Goal: Task Accomplishment & Management: Manage account settings

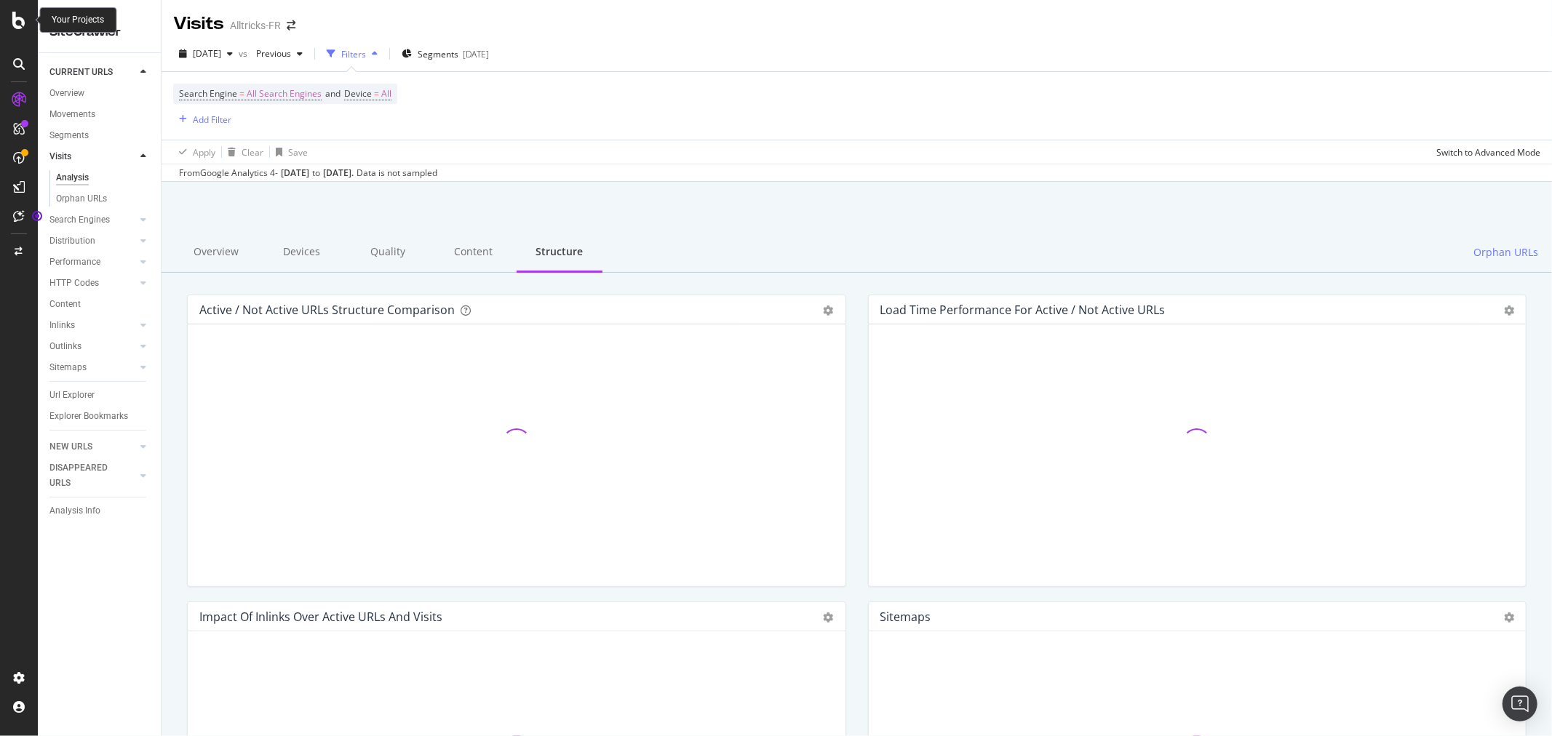
click at [20, 20] on icon at bounding box center [18, 20] width 13 height 17
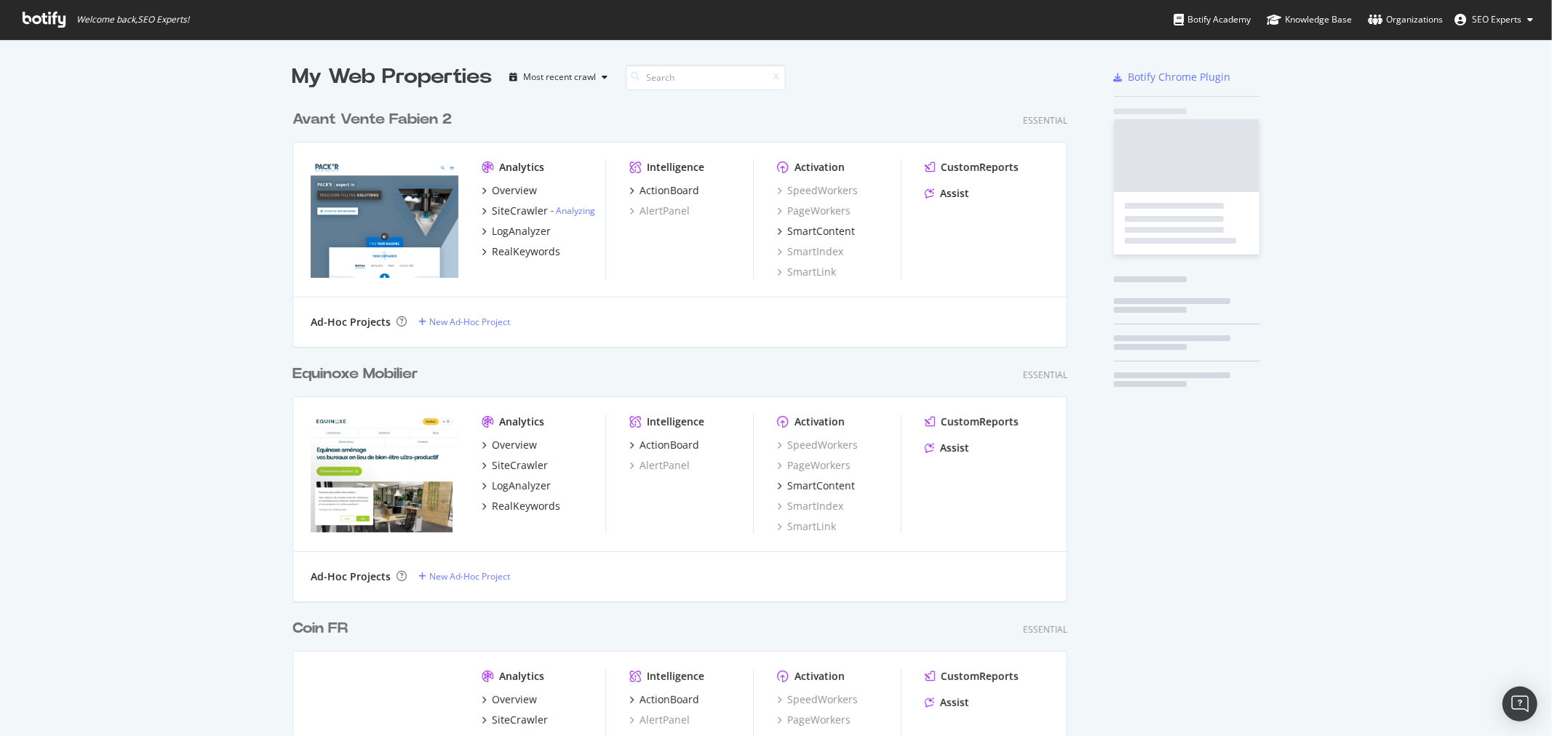
scroll to position [724, 1528]
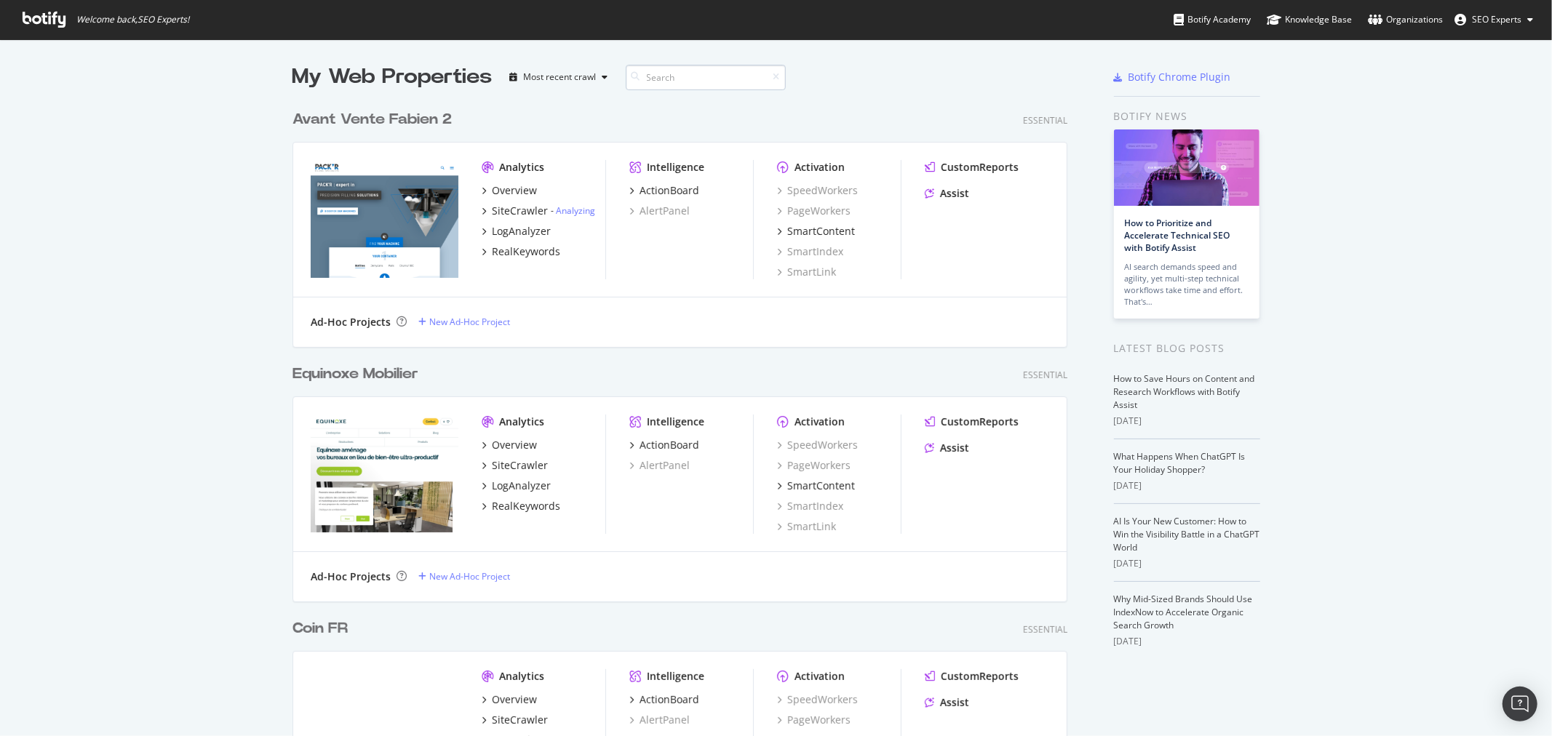
click at [688, 73] on input at bounding box center [706, 77] width 160 height 25
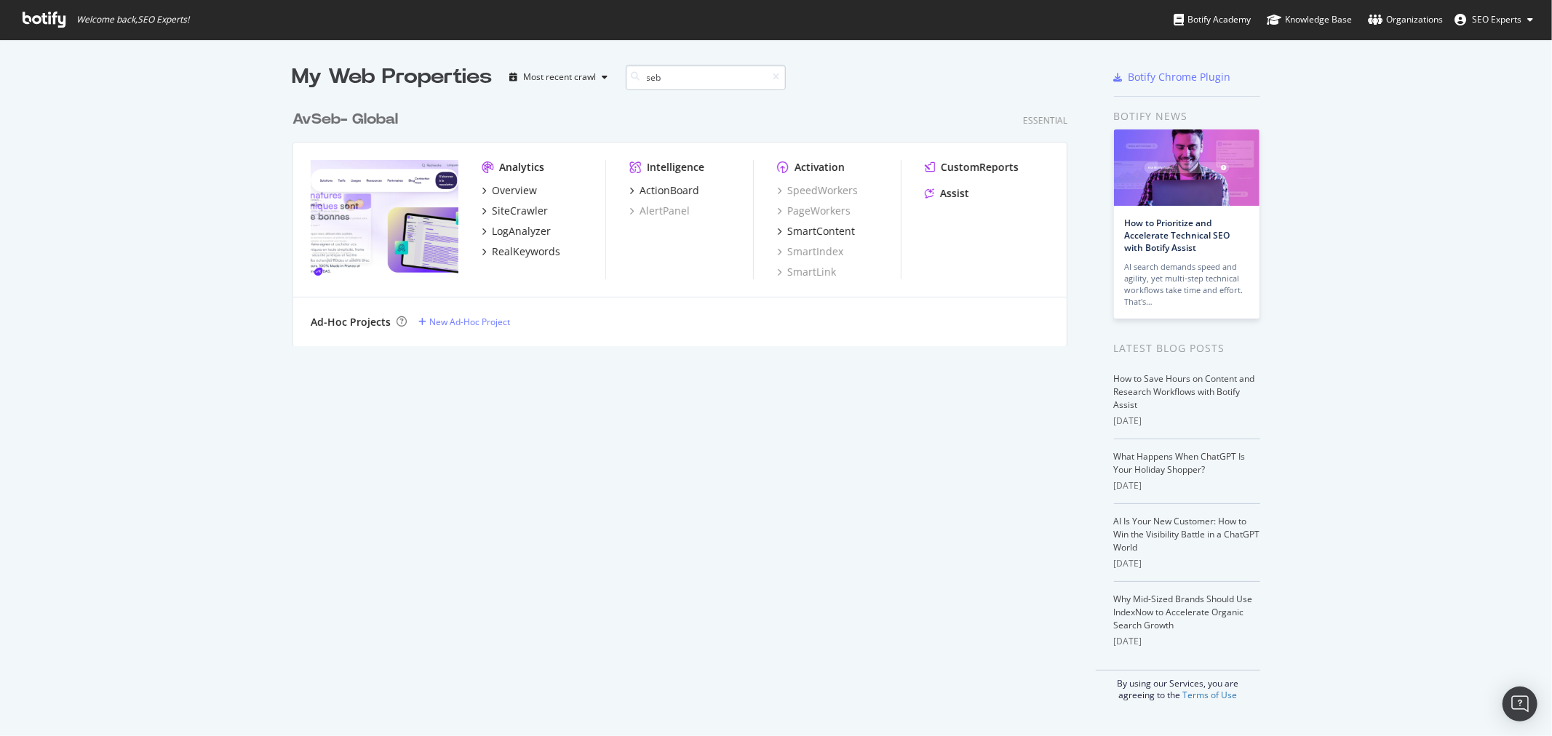
scroll to position [242, 774]
type input "seb"
click at [505, 206] on div "SiteCrawler" at bounding box center [520, 211] width 56 height 15
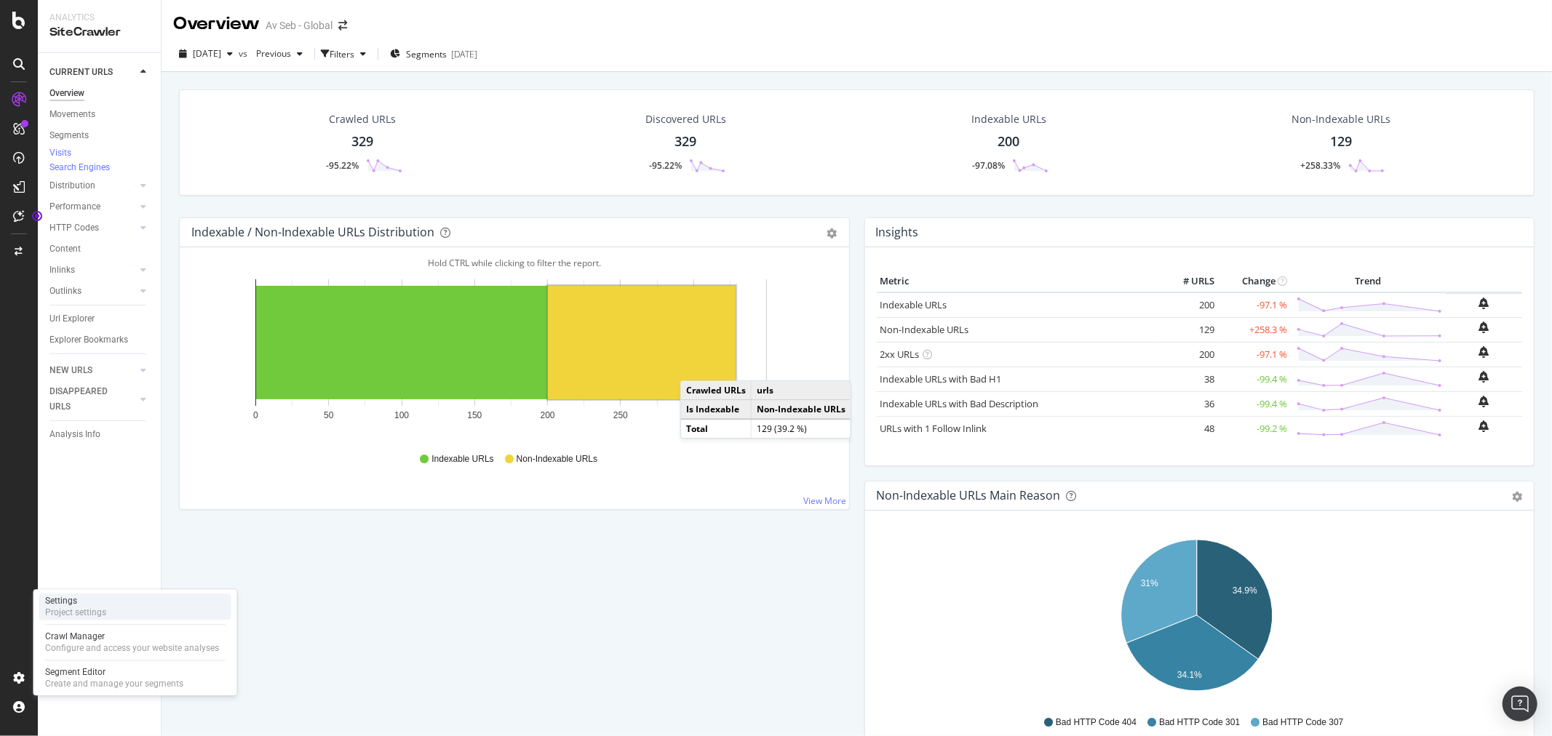
click at [89, 601] on div "Settings" at bounding box center [75, 601] width 61 height 12
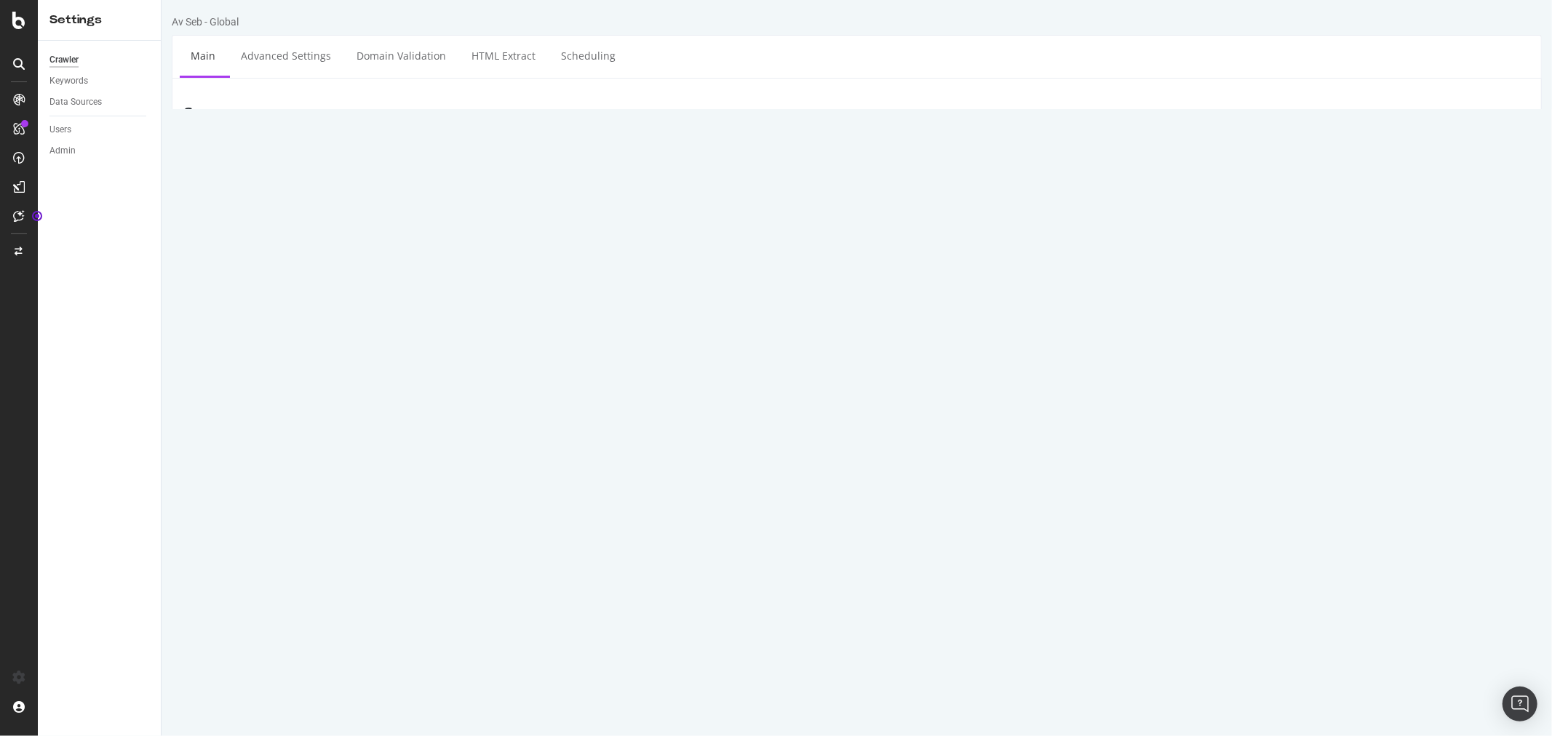
drag, startPoint x: 519, startPoint y: 183, endPoint x: 391, endPoint y: 180, distance: 128.1
click at [391, 180] on div "Start URLs [URL][DOMAIN_NAME]" at bounding box center [856, 200] width 1368 height 47
paste textarea "[DOMAIN_NAME]"
type textarea "[URL][DOMAIN_NAME]"
drag, startPoint x: 604, startPoint y: 518, endPoint x: 738, endPoint y: 505, distance: 134.5
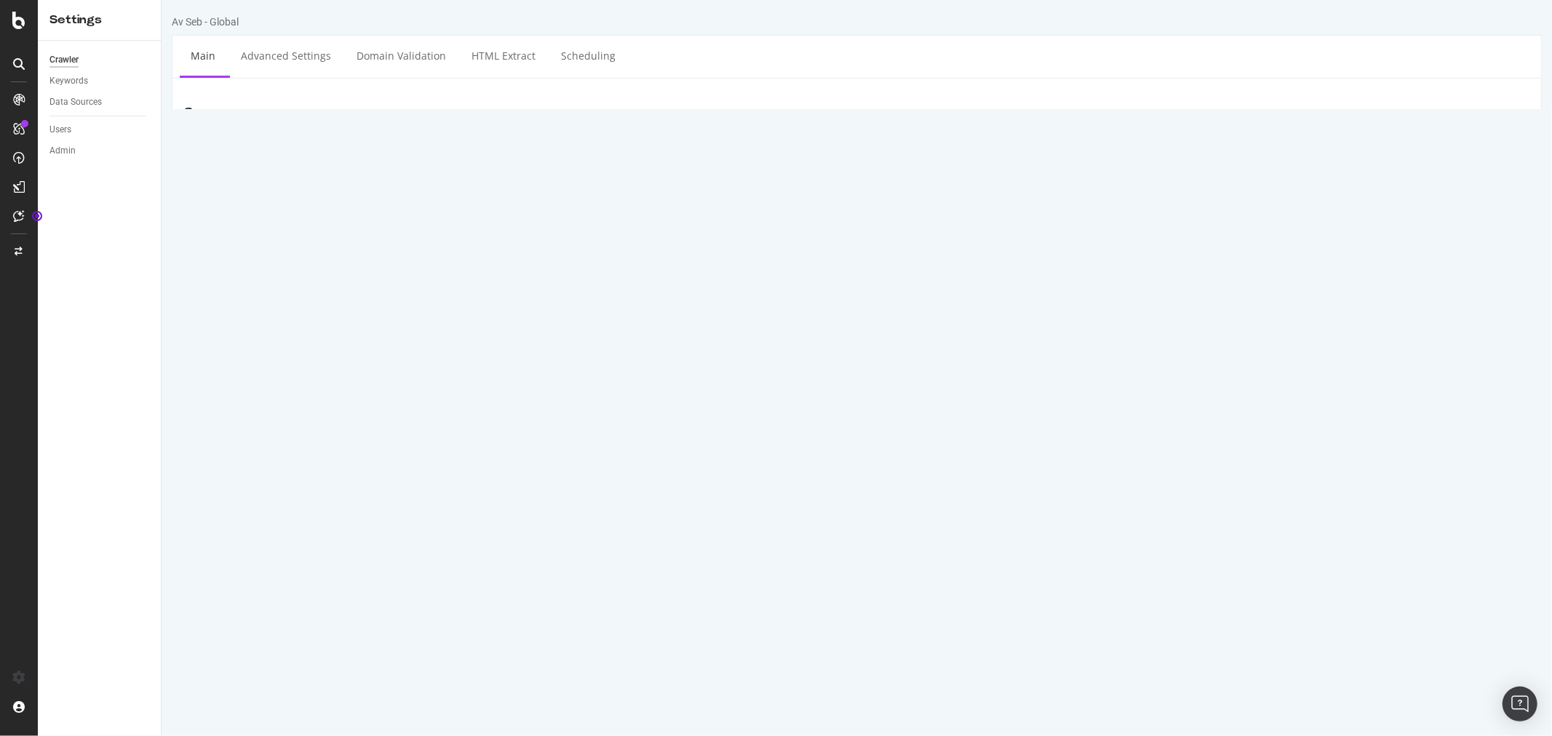
click at [738, 505] on input "[DOMAIN_NAME]" at bounding box center [730, 516] width 268 height 25
paste input "[URL][DOMAIN_NAME]"
drag, startPoint x: 656, startPoint y: 517, endPoint x: 549, endPoint y: 510, distance: 107.1
click at [549, 510] on div "HTTP HTTPS HTTP + HTTPS [URL][DOMAIN_NAME] and Subdomains User Agent: Mobile De…" at bounding box center [969, 524] width 1133 height 41
click at [660, 515] on input "[DOMAIN_NAME][URL]" at bounding box center [730, 516] width 268 height 25
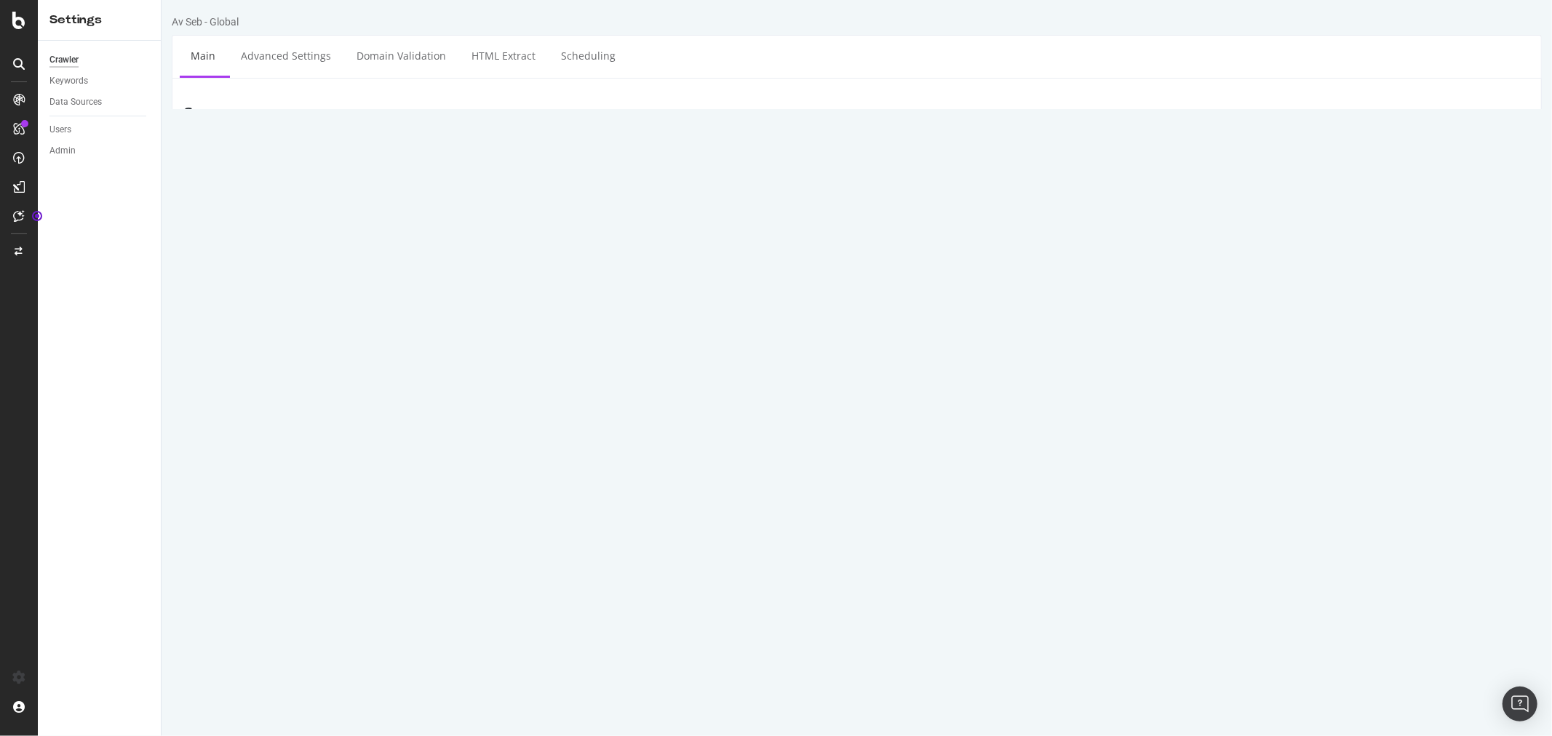
type input "[DOMAIN_NAME]"
click at [1127, 518] on div "HTTP HTTPS HTTP + HTTPS [DOMAIN_NAME] and Subdomains User Agent: Mobile Desktop…" at bounding box center [969, 524] width 1133 height 41
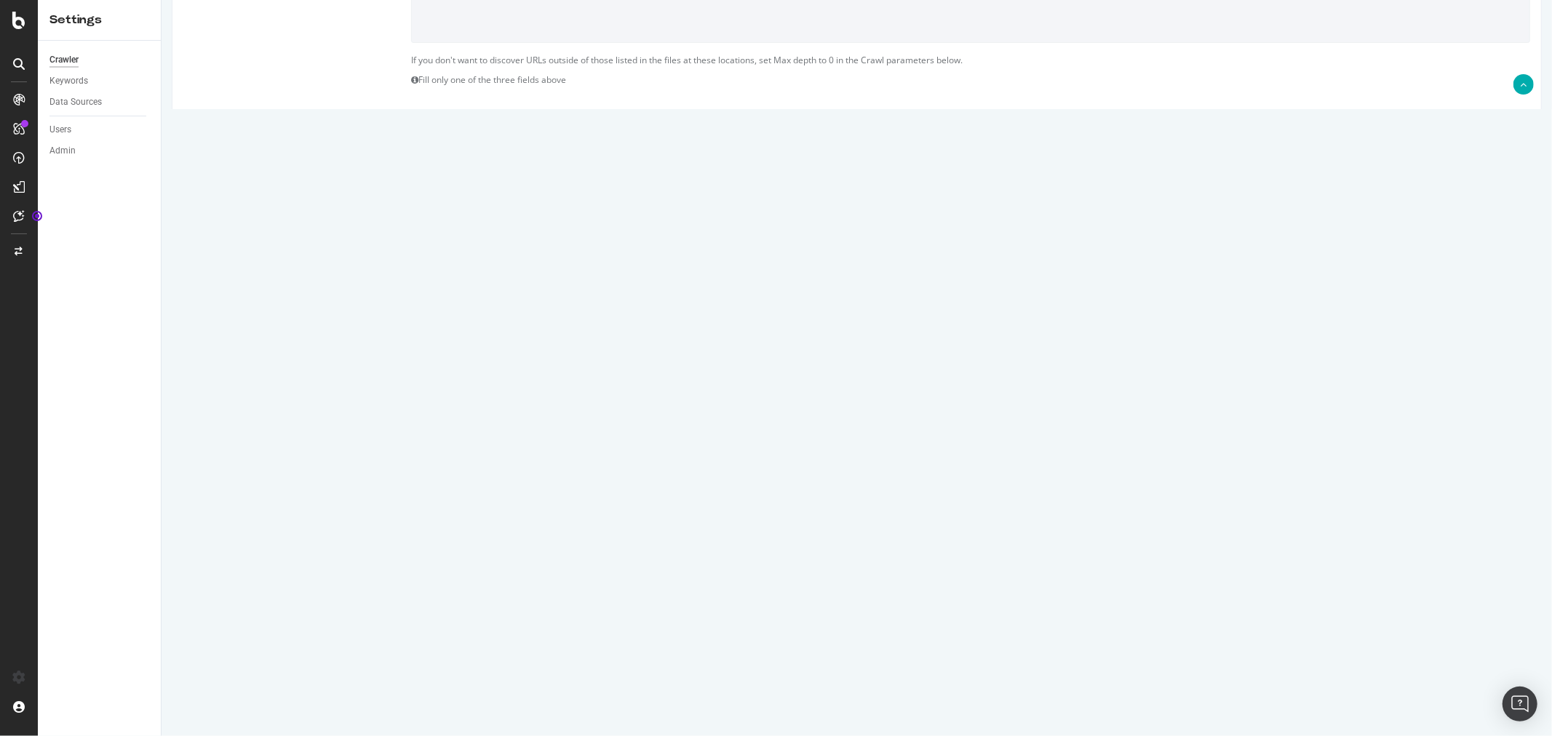
scroll to position [458, 0]
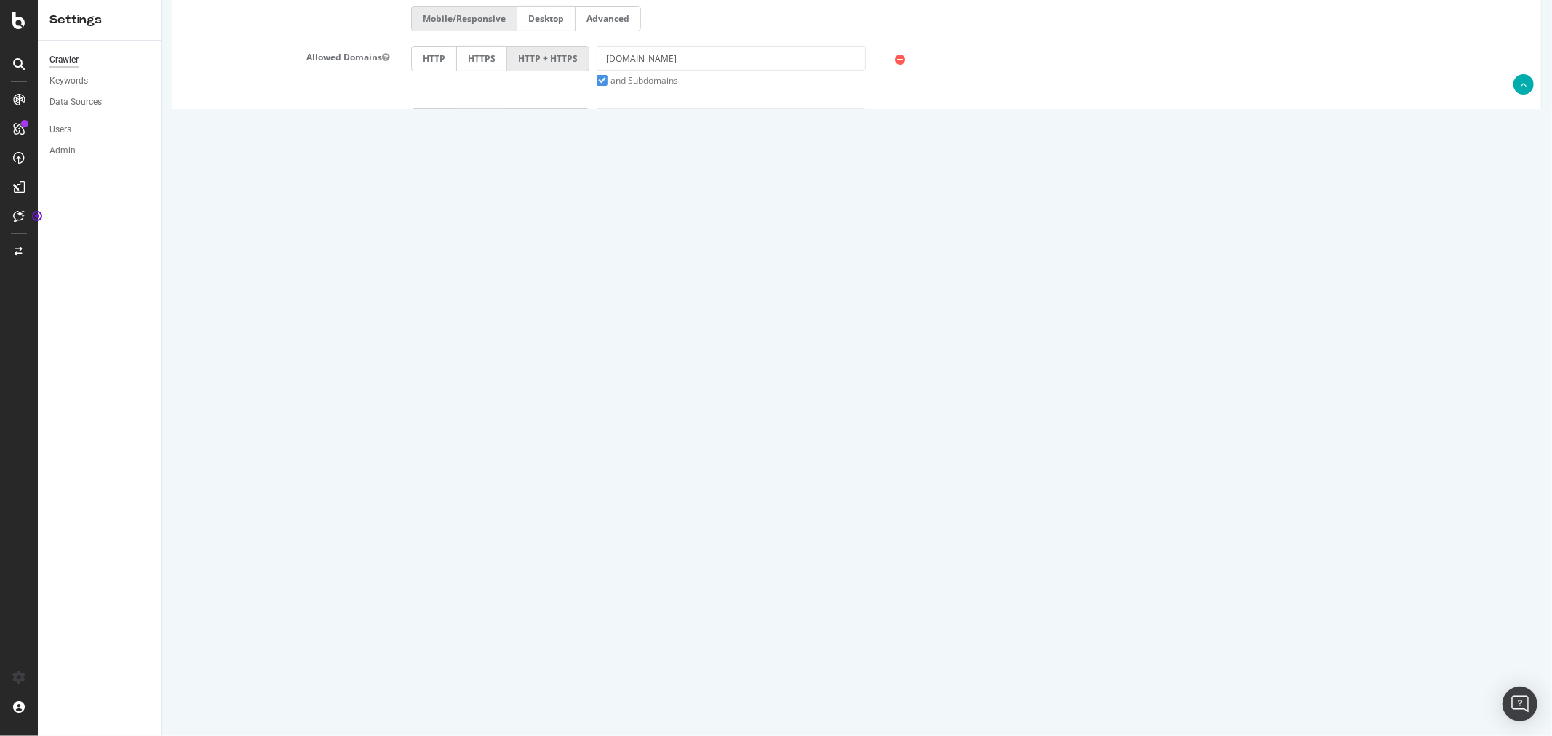
click at [848, 686] on input "Save & Back to Project" at bounding box center [873, 688] width 105 height 22
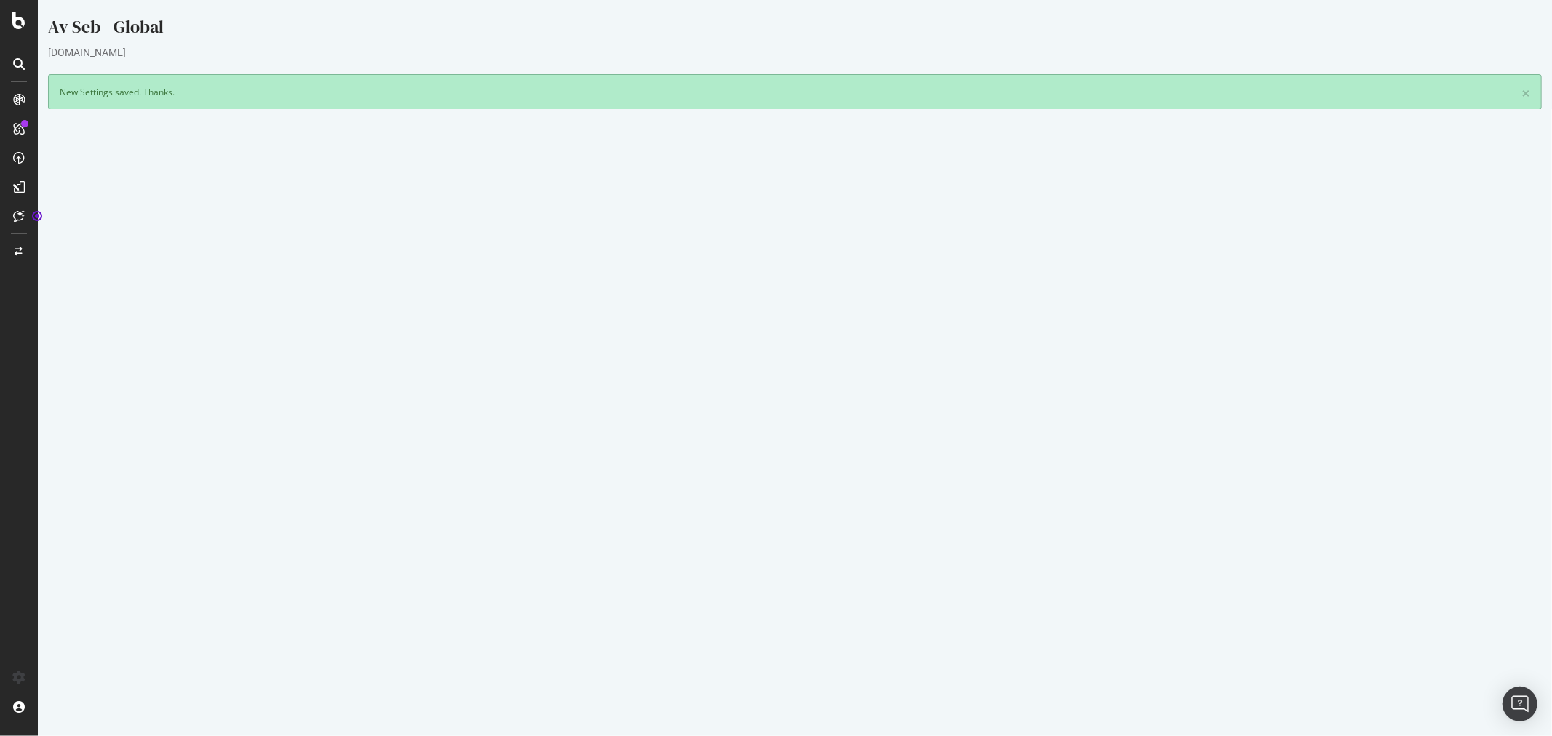
click at [792, 439] on button "Yes! Start Now" at bounding box center [775, 439] width 90 height 23
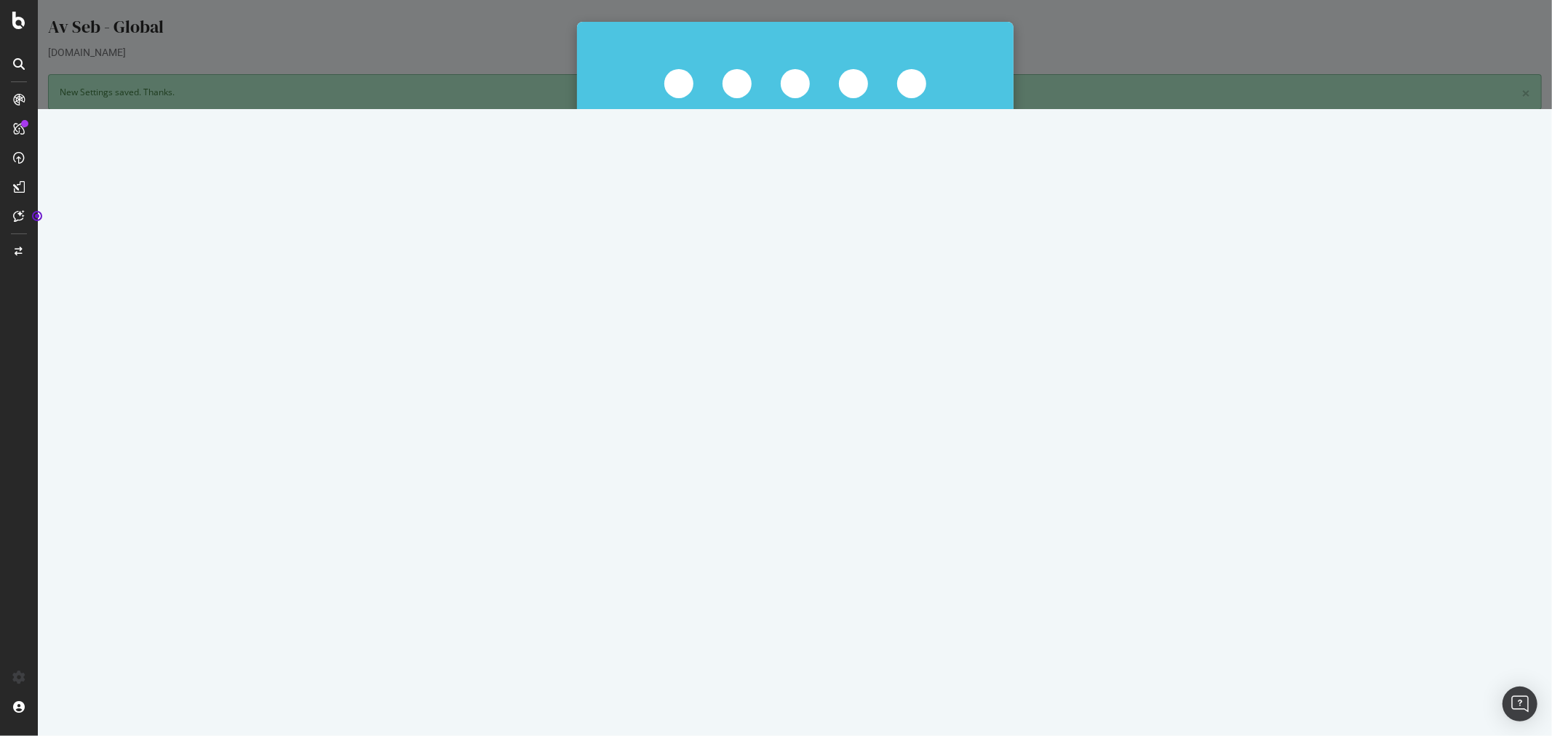
click at [810, 316] on button "Start Now Anyway" at bounding box center [821, 312] width 100 height 25
